Goal: Information Seeking & Learning: Learn about a topic

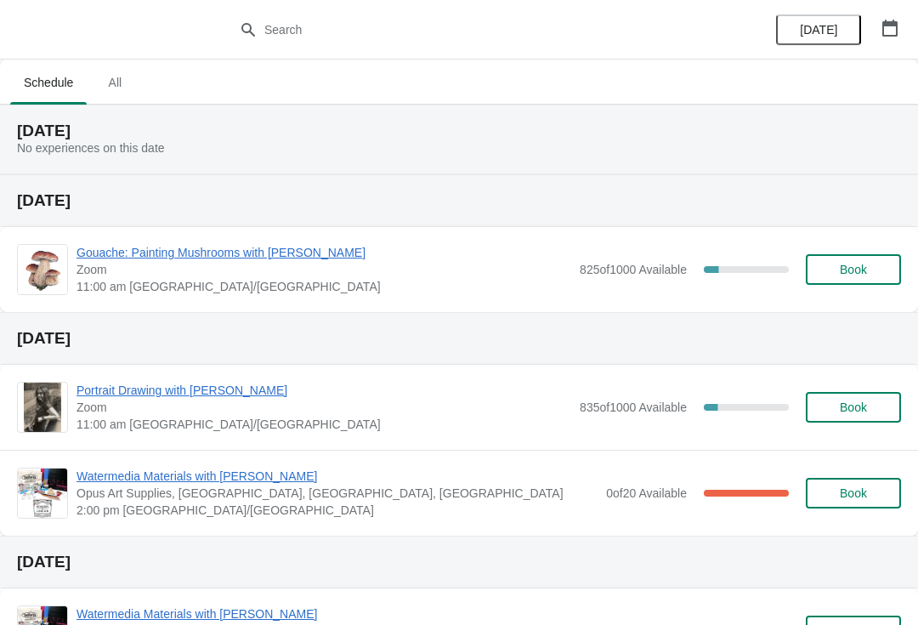
click at [129, 83] on span "All" at bounding box center [115, 82] width 43 height 31
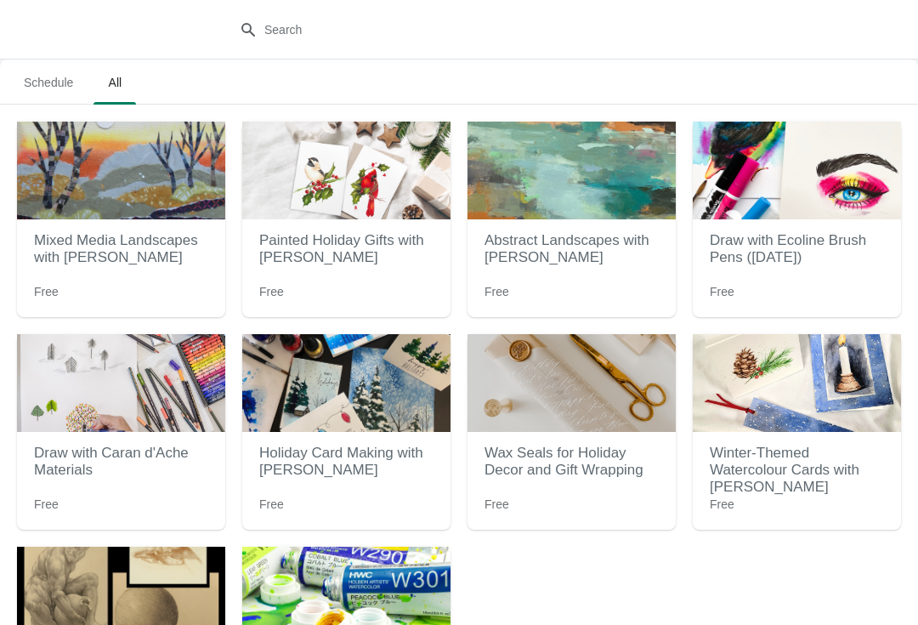
click at [301, 237] on h2 "Painted Holiday Gifts with Willow Wolfe" at bounding box center [346, 249] width 174 height 51
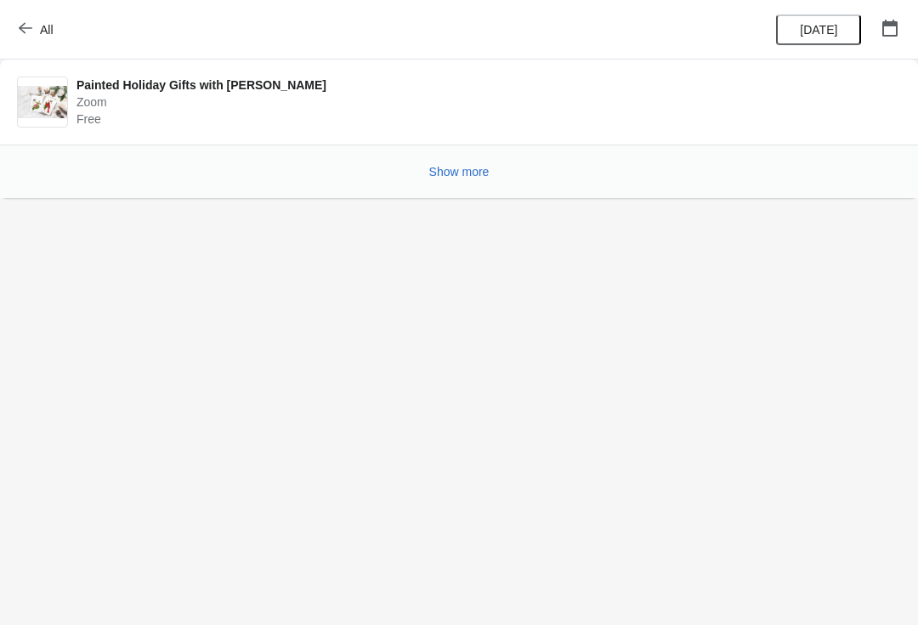
click at [443, 178] on span "Show more" at bounding box center [459, 172] width 60 height 14
click at [446, 179] on button "Show more" at bounding box center [459, 171] width 74 height 31
click at [58, 43] on button "All" at bounding box center [38, 29] width 59 height 31
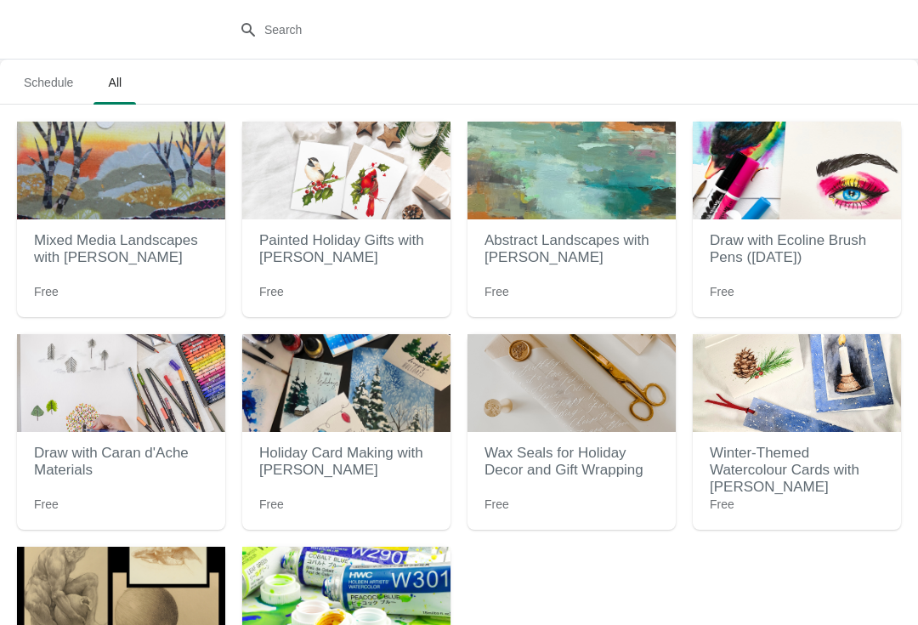
click at [45, 46] on div at bounding box center [459, 30] width 918 height 60
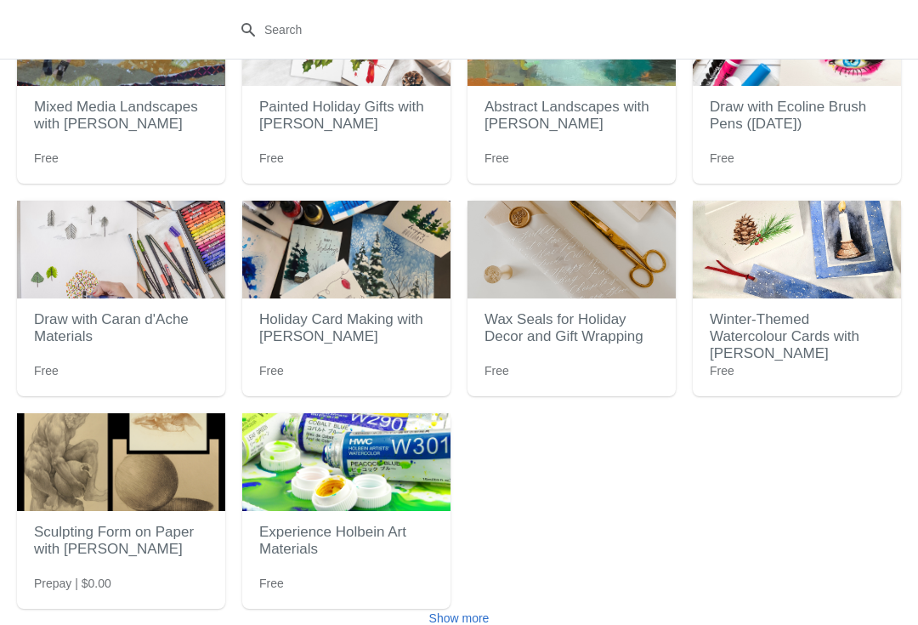
scroll to position [144, 0]
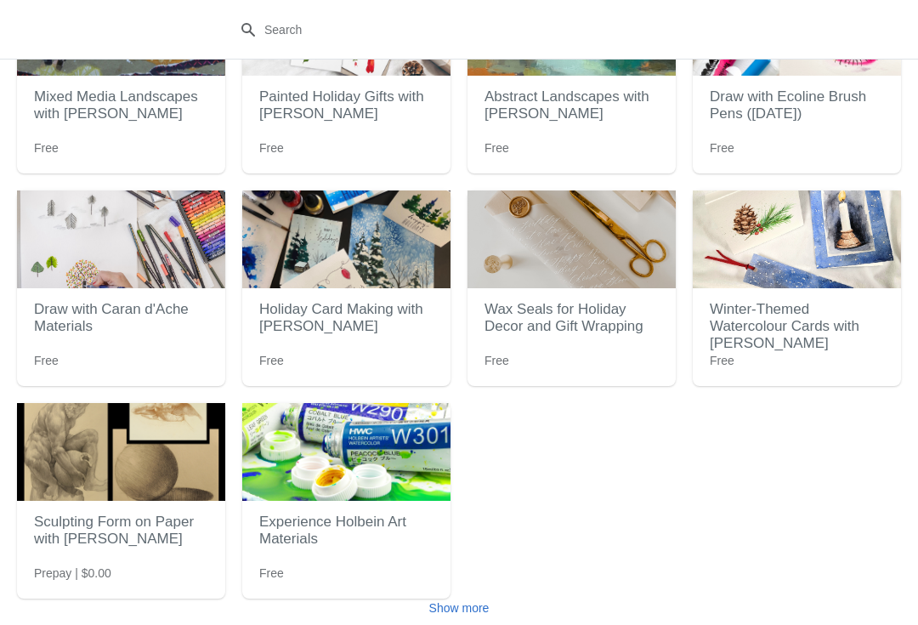
click at [119, 450] on img at bounding box center [121, 452] width 208 height 98
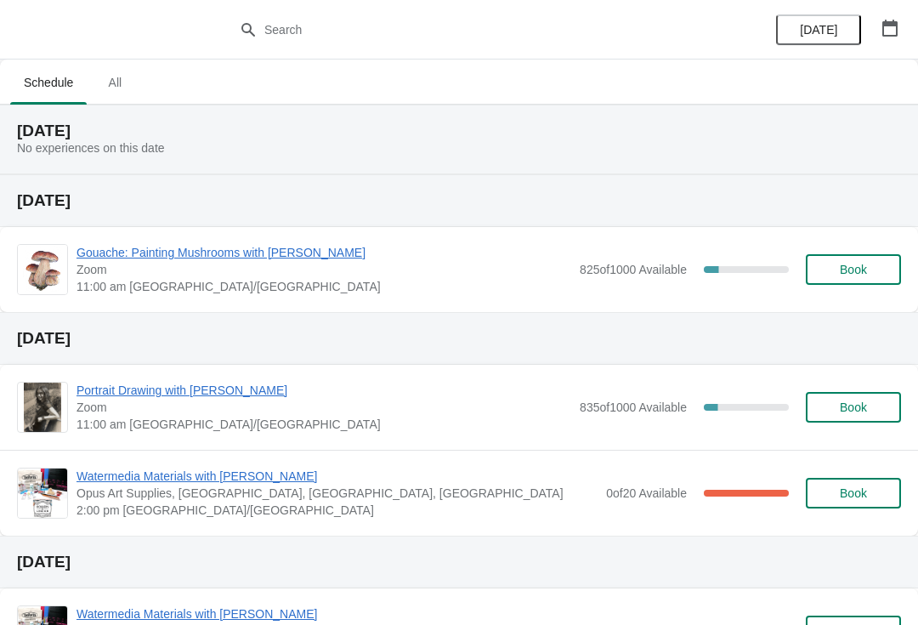
click at [445, 482] on span "Watermedia Materials with [PERSON_NAME]" at bounding box center [337, 476] width 521 height 17
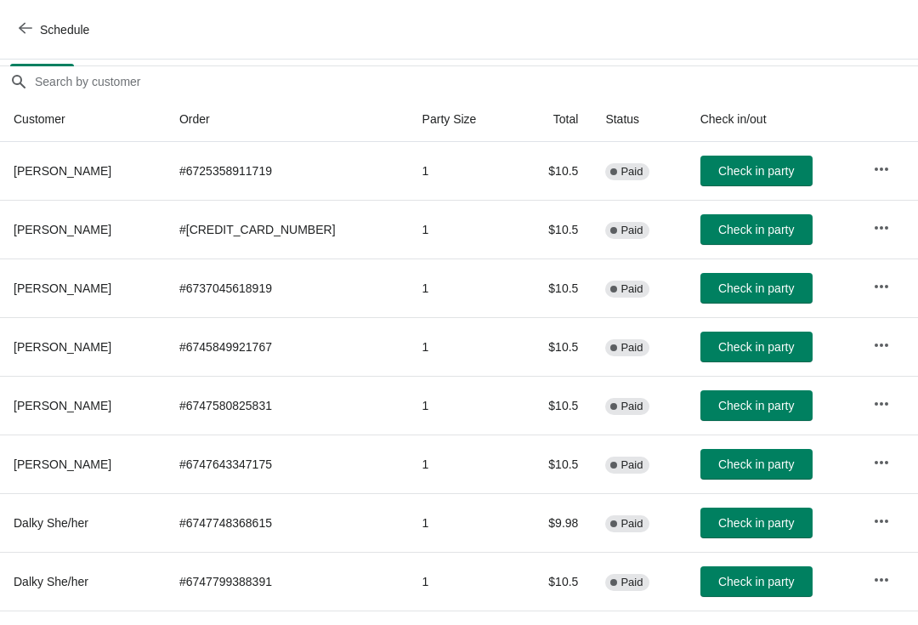
scroll to position [145, 0]
